Goal: Participate in discussion: Engage in conversation with other users on a specific topic

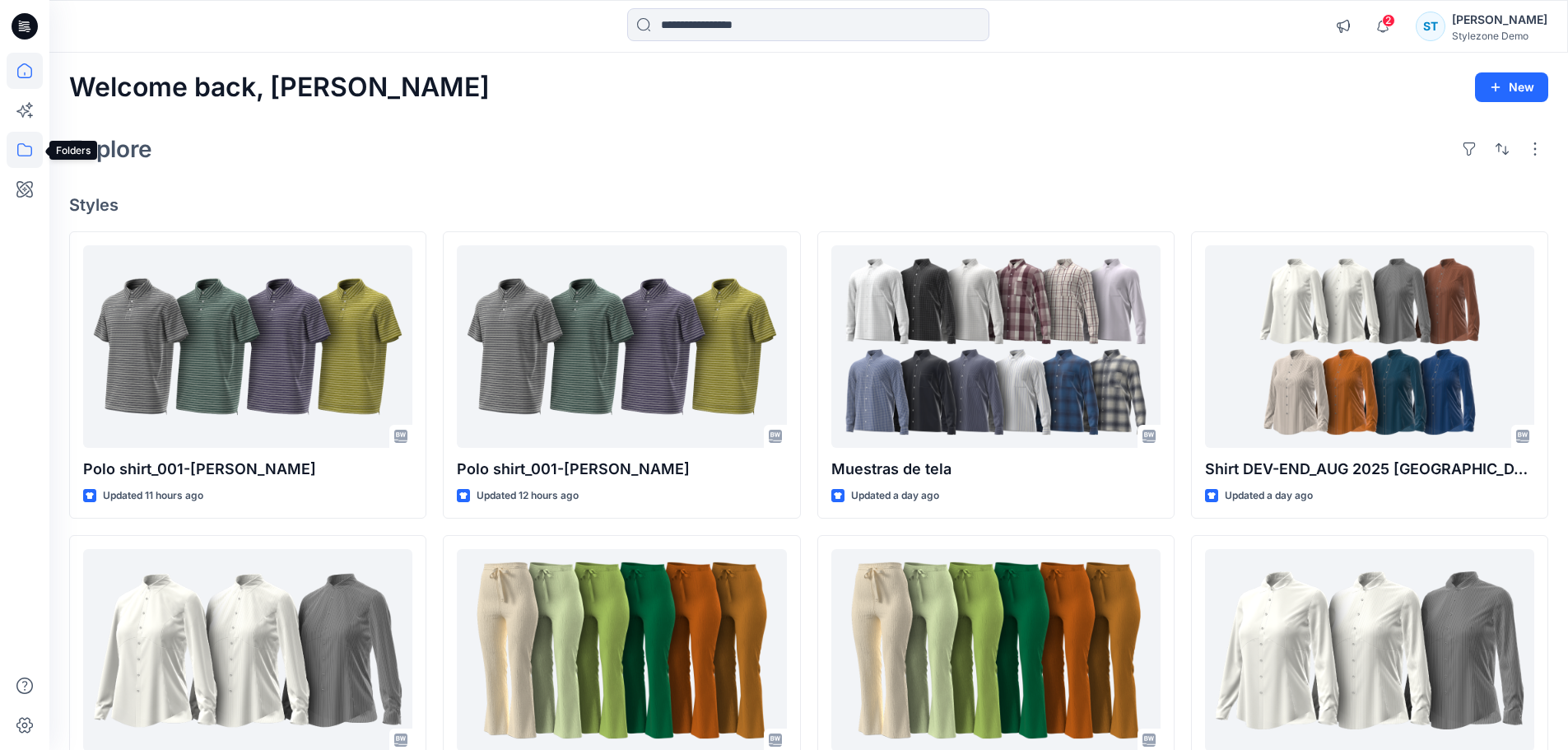
click at [36, 157] on icon at bounding box center [25, 150] width 36 height 36
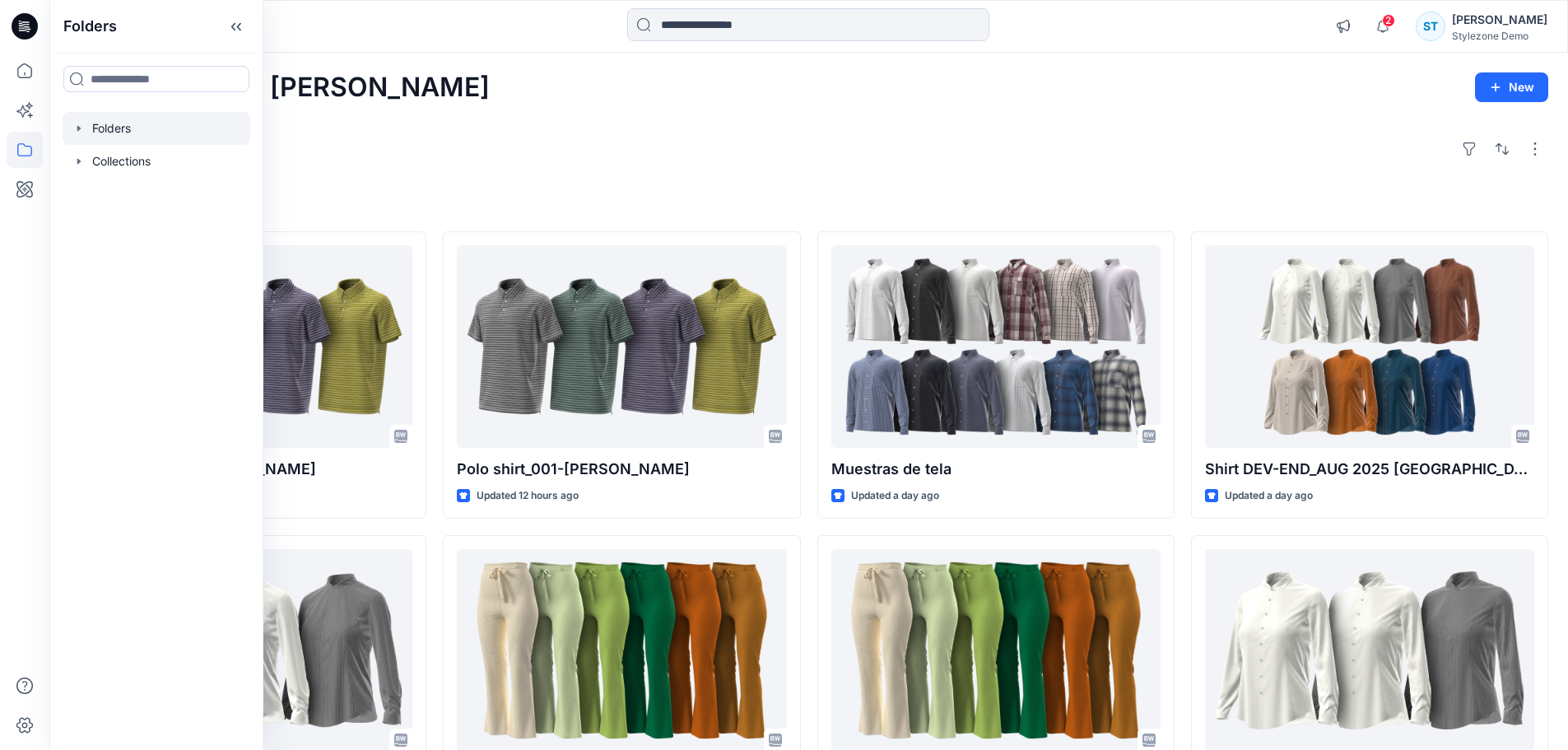
click at [78, 132] on icon "button" at bounding box center [78, 128] width 13 height 13
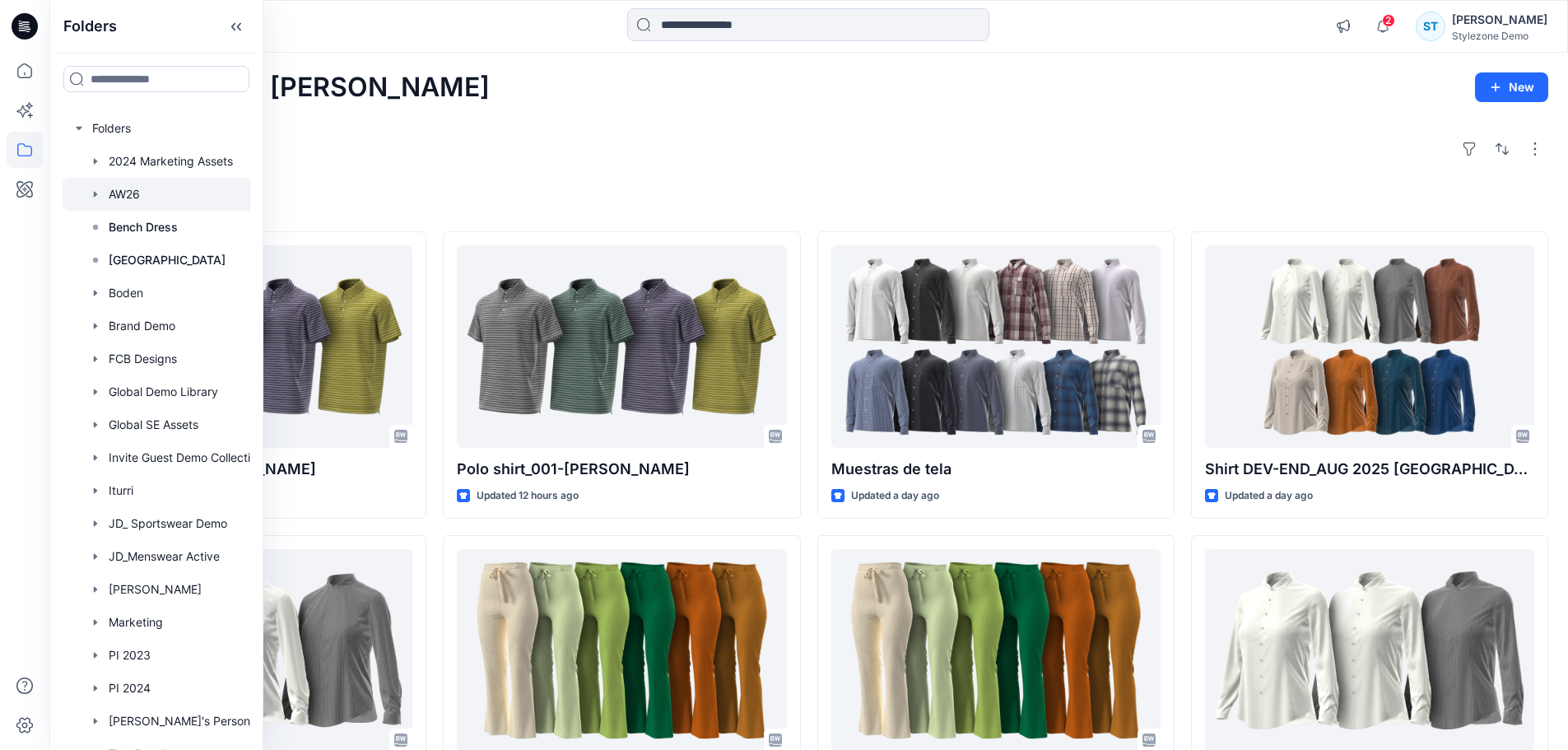
click at [114, 192] on div at bounding box center [177, 194] width 230 height 33
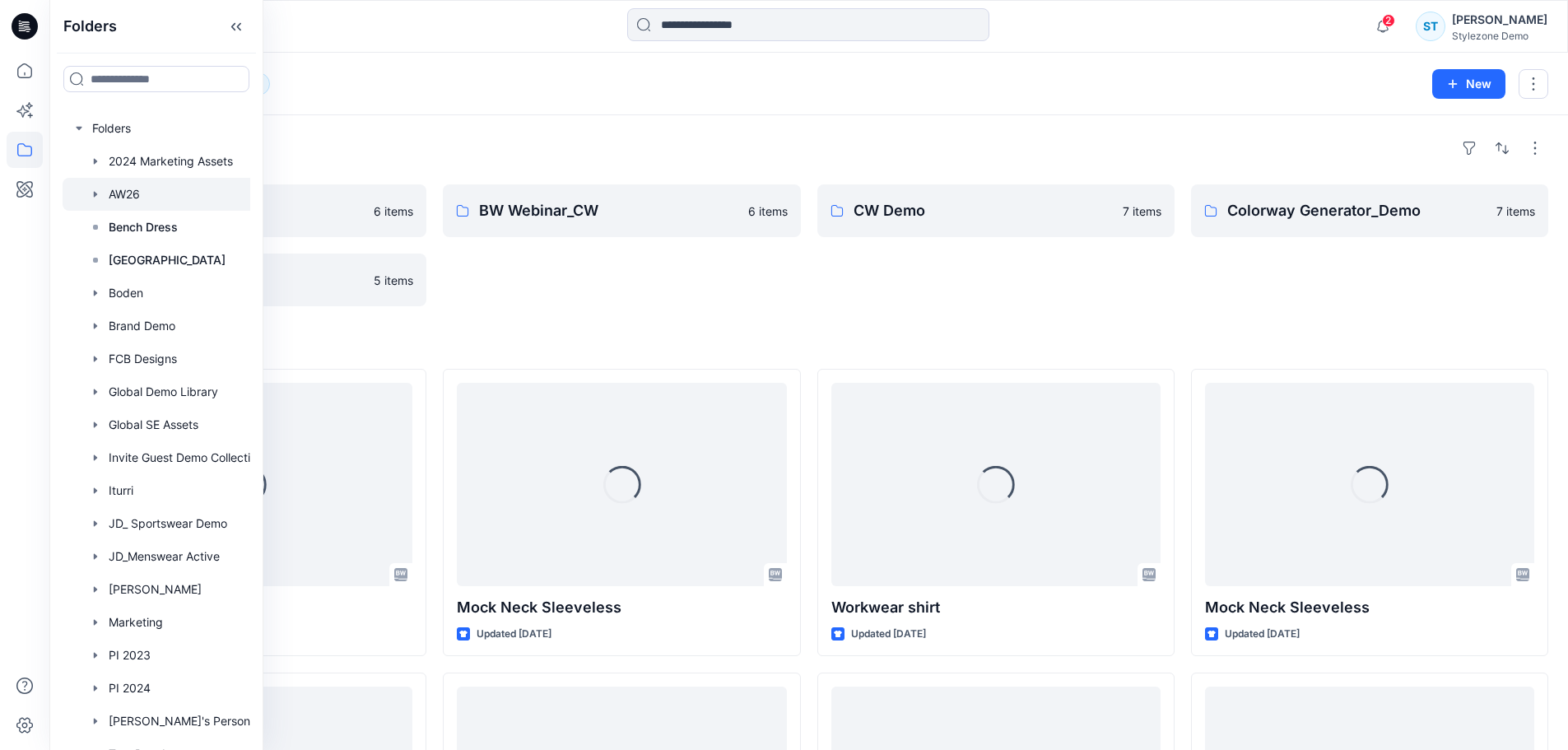
click at [724, 155] on div "Folders" at bounding box center [809, 147] width 1479 height 26
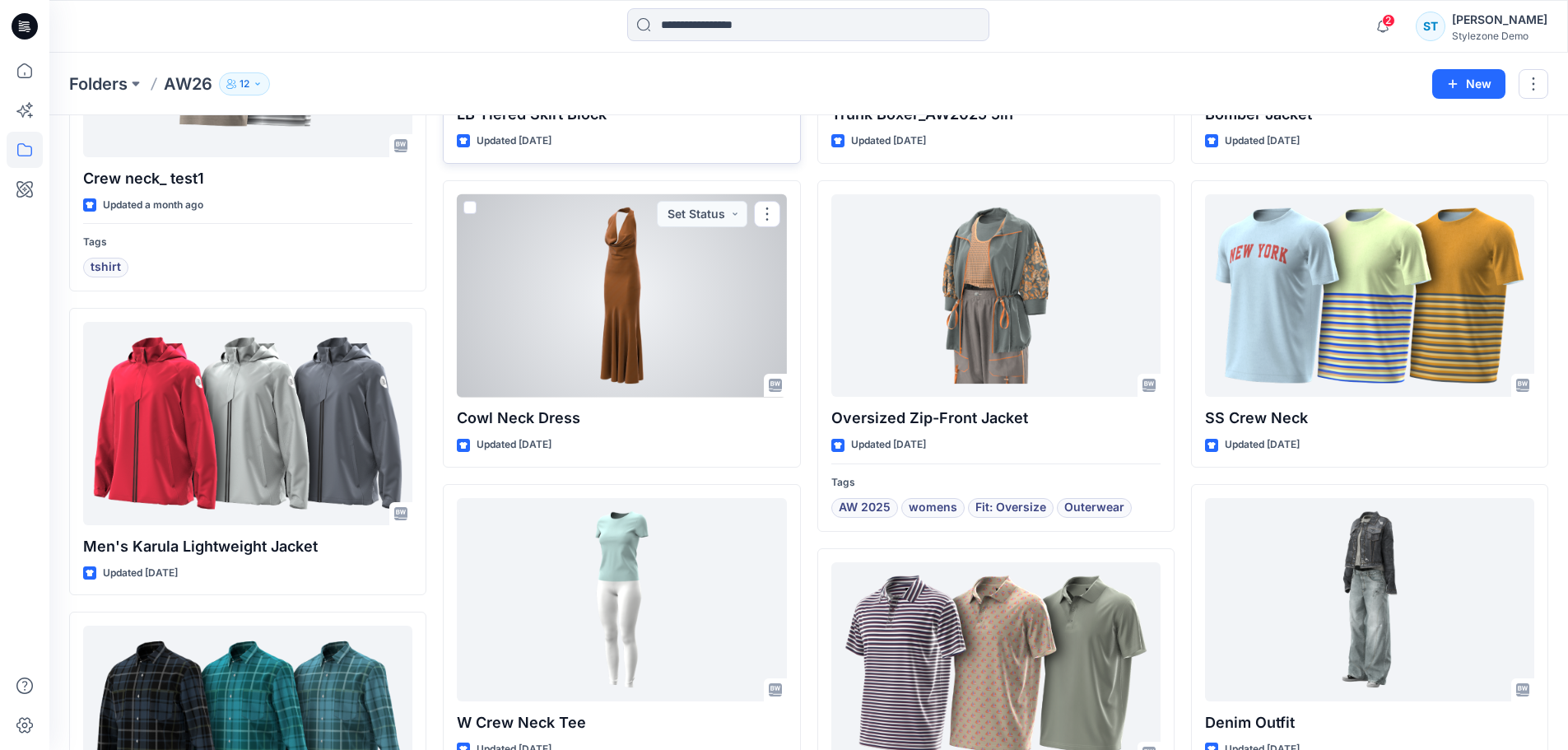
scroll to position [1480, 0]
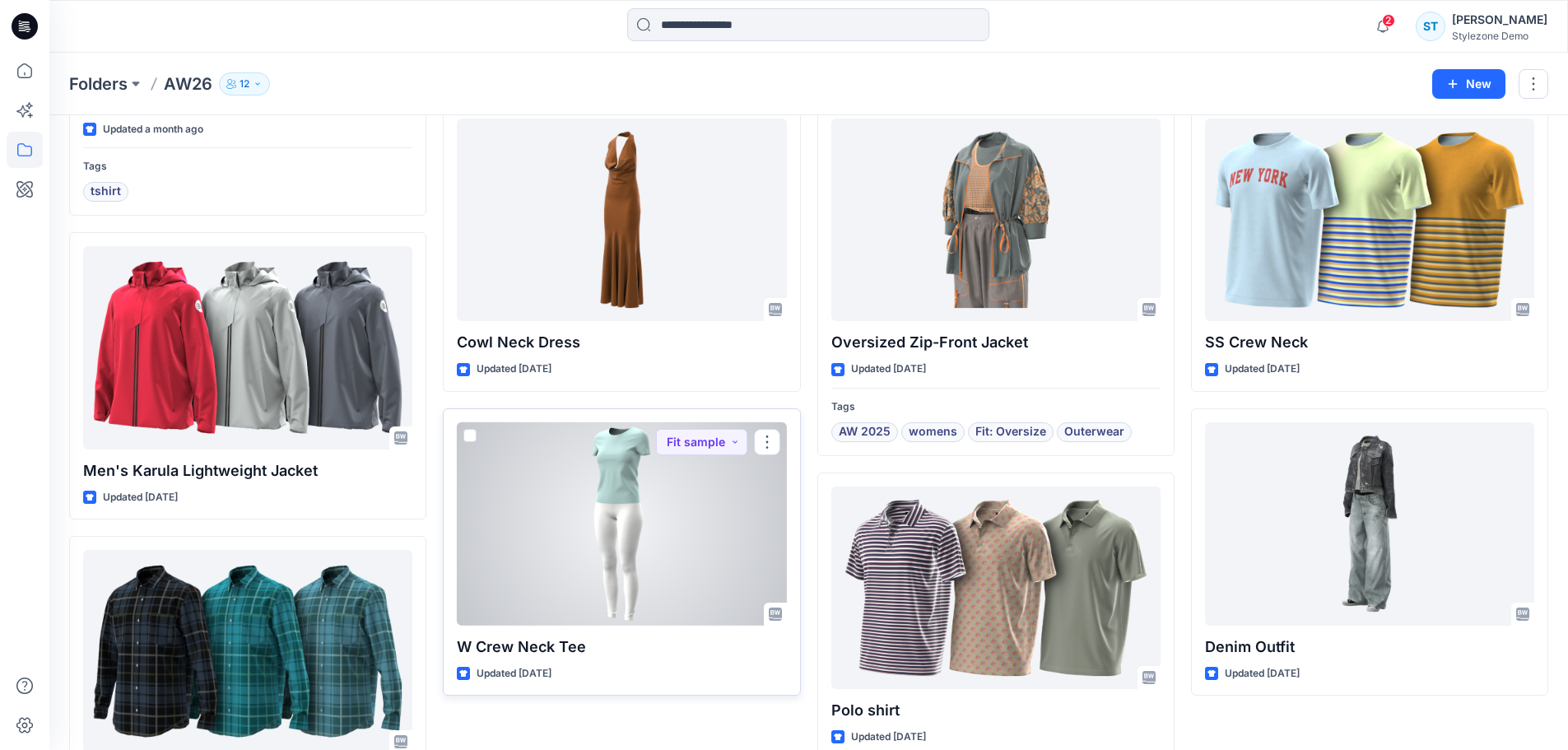
click at [668, 557] on div at bounding box center [621, 523] width 329 height 204
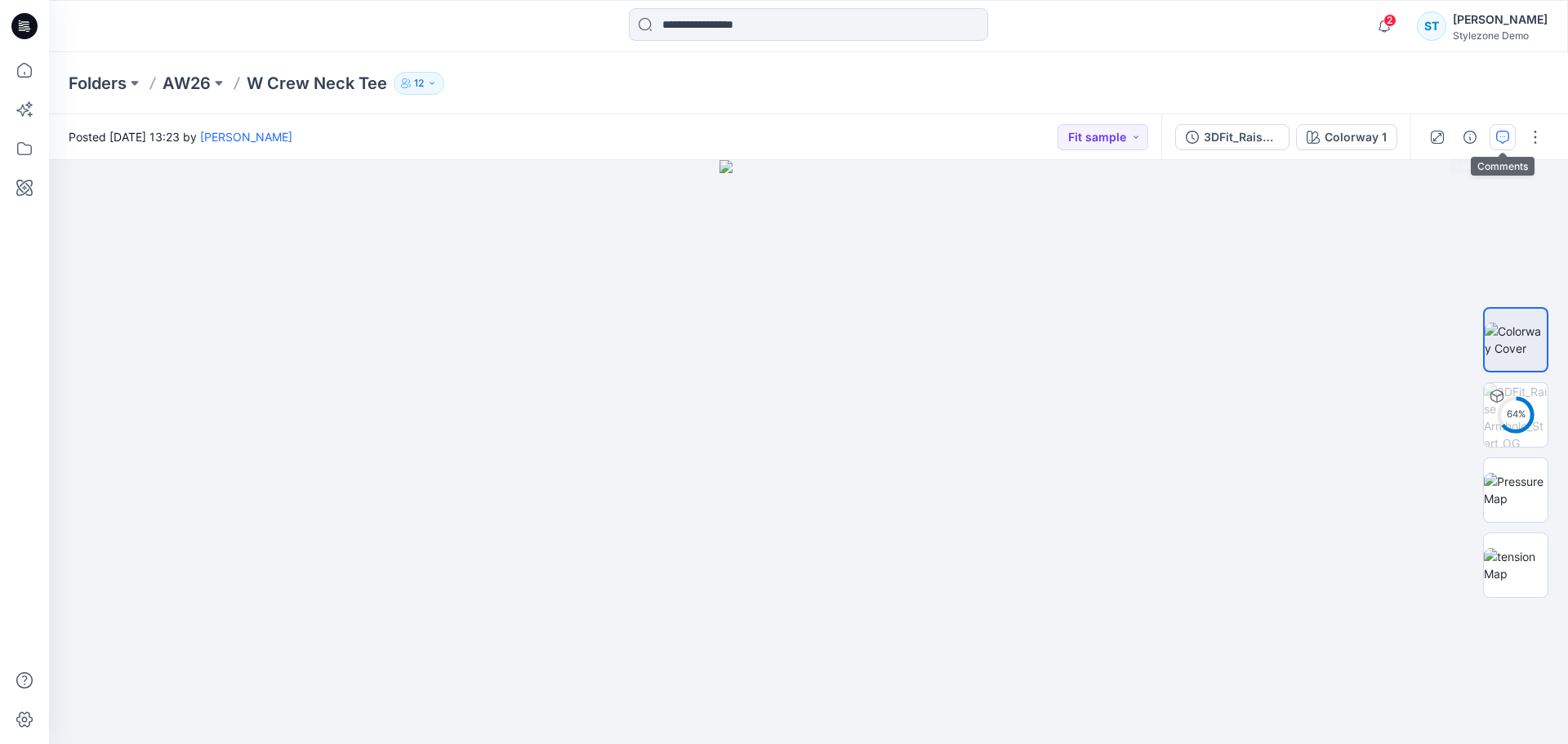
click at [1503, 144] on button "button" at bounding box center [1503, 137] width 26 height 26
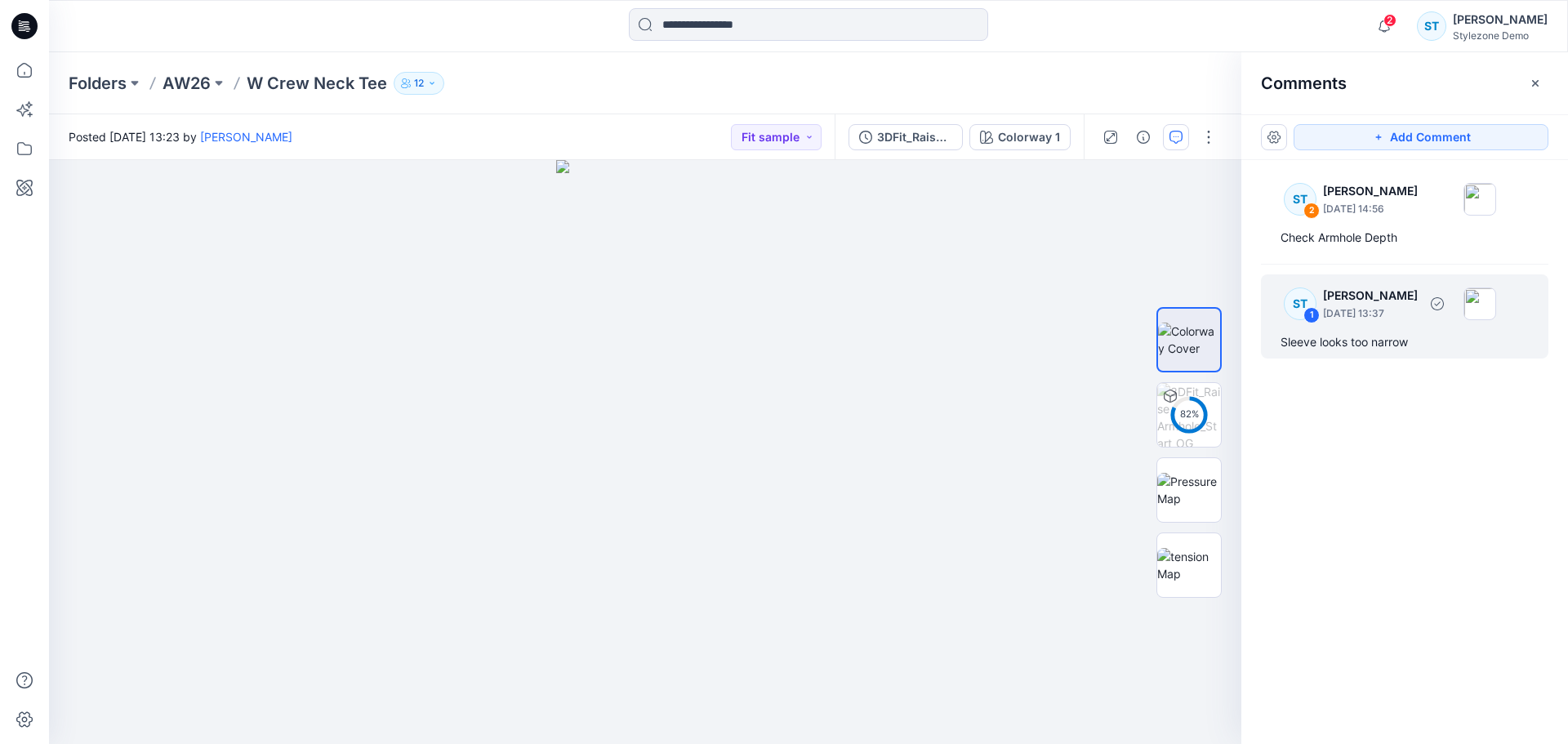
click at [1423, 326] on div "ST 1 [PERSON_NAME] [DATE] 13:37 Sleeve looks too narrow" at bounding box center [1405, 316] width 288 height 84
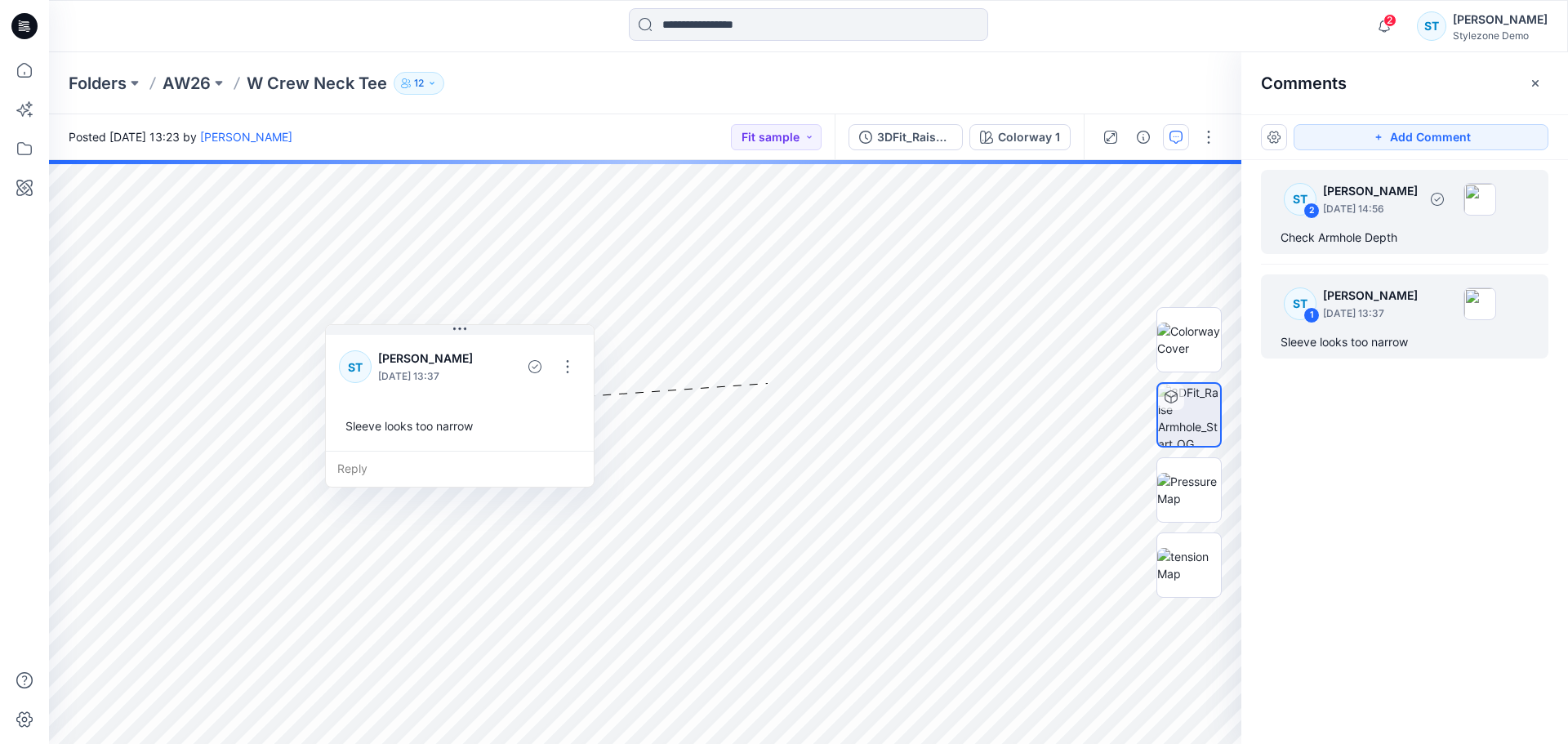
click at [1368, 230] on div "Check Armhole Depth" at bounding box center [1405, 237] width 249 height 19
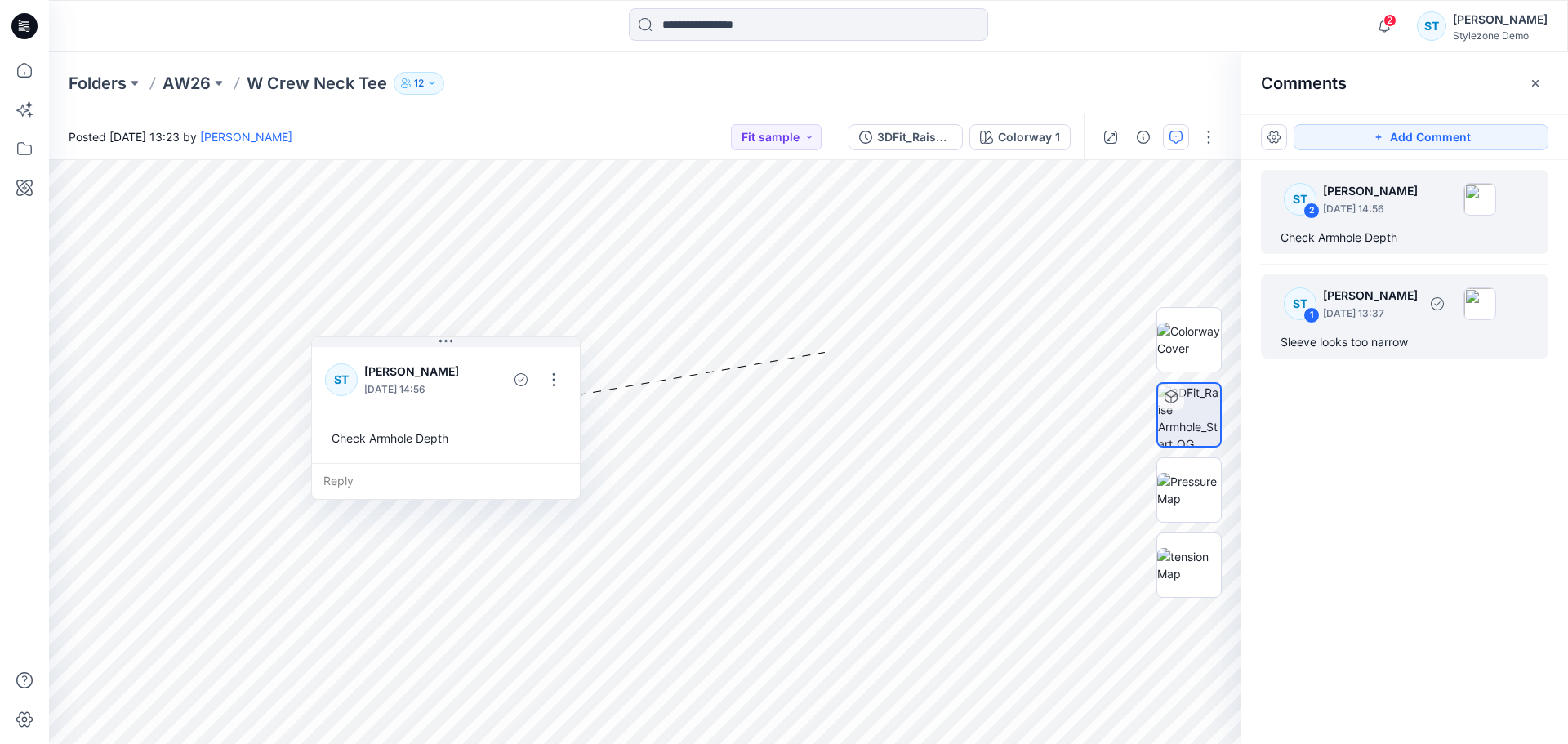
click at [1402, 296] on p "[PERSON_NAME]" at bounding box center [1371, 295] width 95 height 19
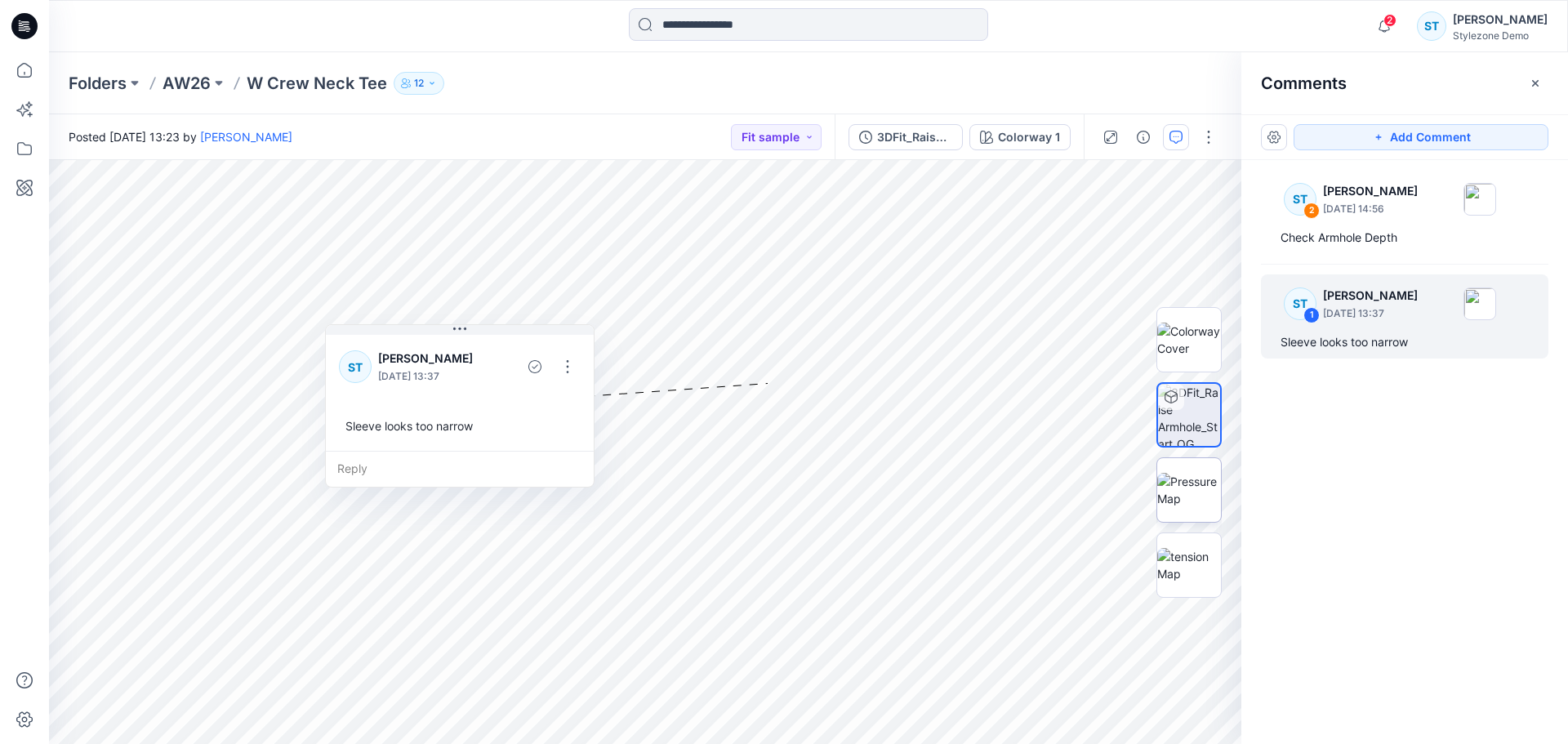
drag, startPoint x: 1201, startPoint y: 495, endPoint x: 1195, endPoint y: 521, distance: 26.7
click at [1201, 495] on img at bounding box center [1189, 490] width 63 height 35
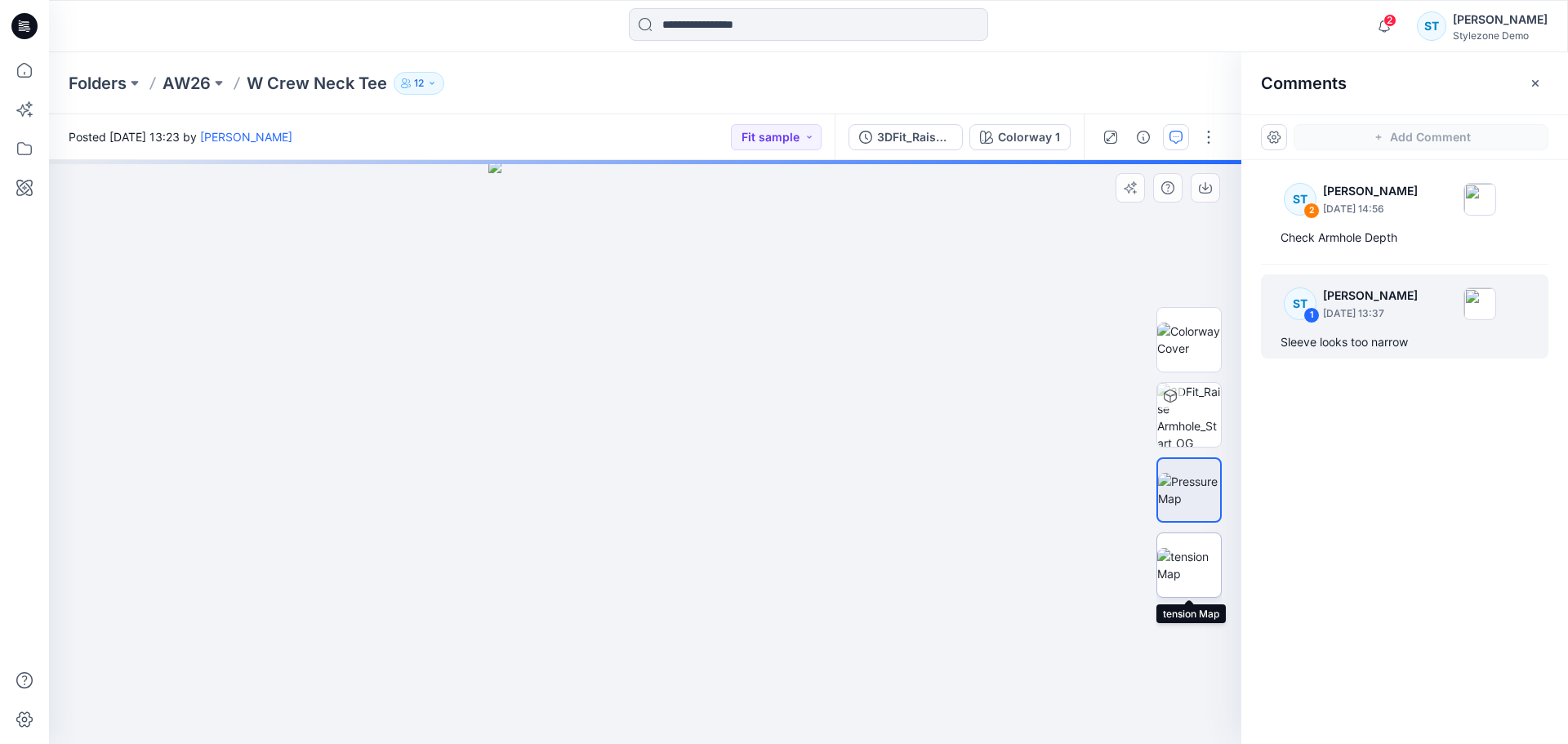
click at [1192, 548] on img at bounding box center [1189, 565] width 63 height 35
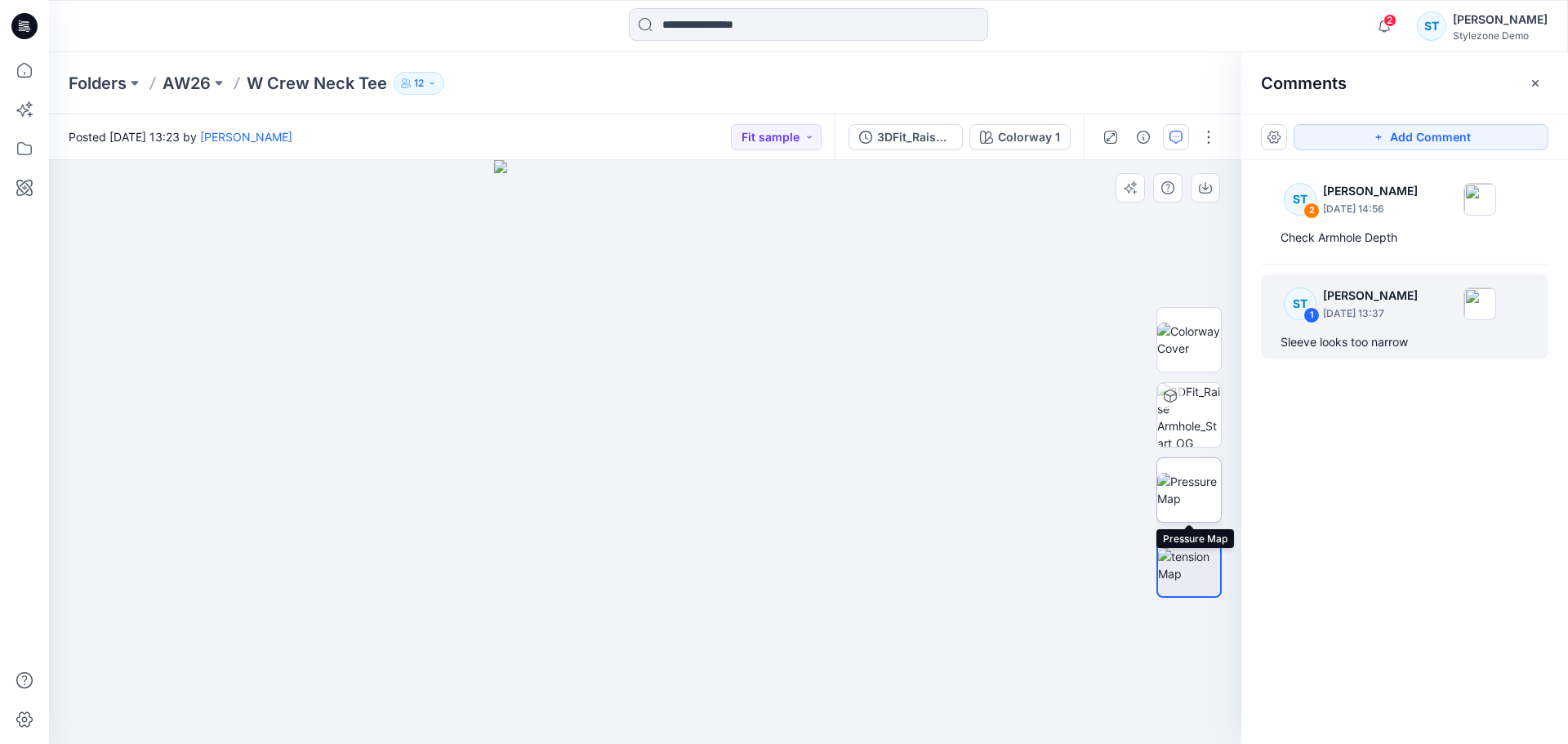
click at [1194, 490] on img at bounding box center [1189, 490] width 63 height 35
click at [1191, 548] on img at bounding box center [1189, 565] width 63 height 35
click at [1194, 474] on img at bounding box center [1189, 490] width 63 height 35
click at [1178, 569] on img at bounding box center [1189, 565] width 63 height 35
click at [1182, 487] on img at bounding box center [1189, 490] width 63 height 35
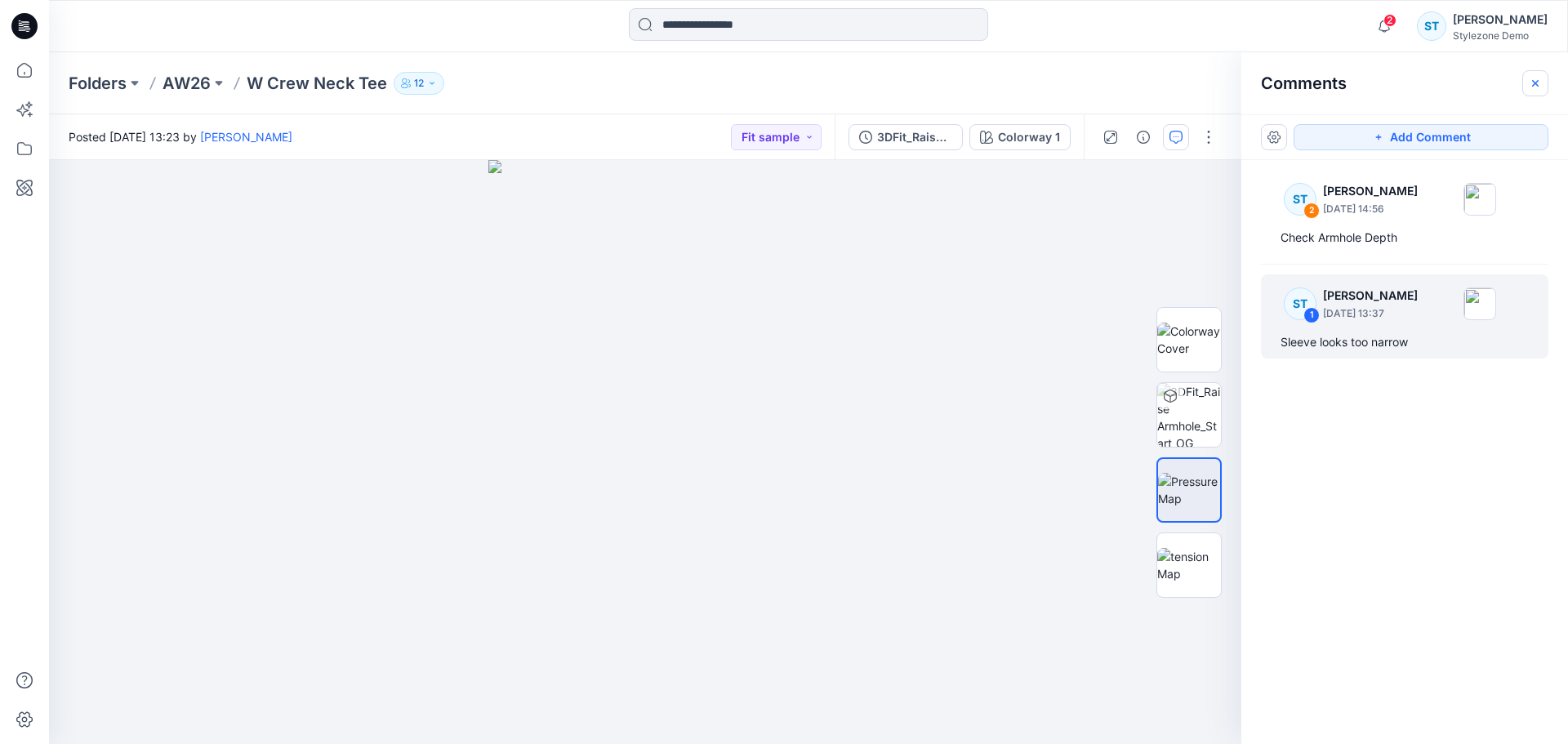
click at [1536, 80] on icon "button" at bounding box center [1535, 83] width 13 height 13
